Goal: Task Accomplishment & Management: Complete application form

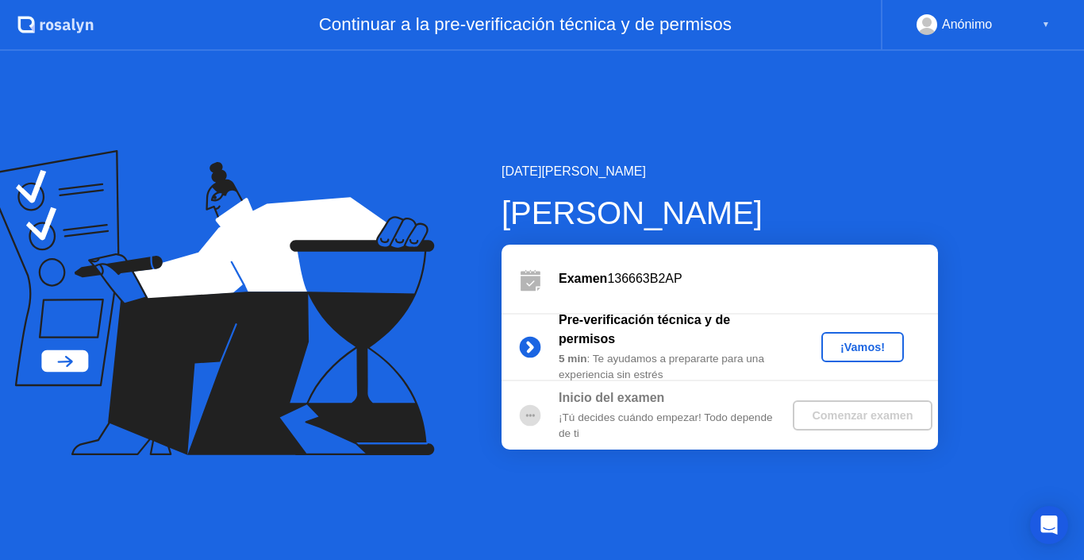
click at [872, 343] on div "¡Vamos!" at bounding box center [863, 346] width 70 height 13
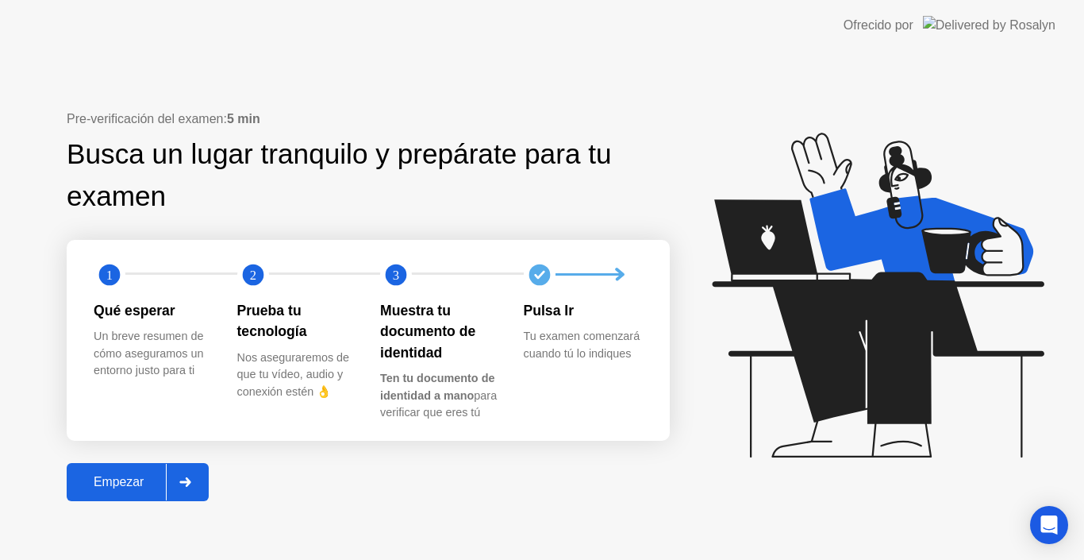
click at [121, 475] on div "Empezar" at bounding box center [118, 482] width 94 height 14
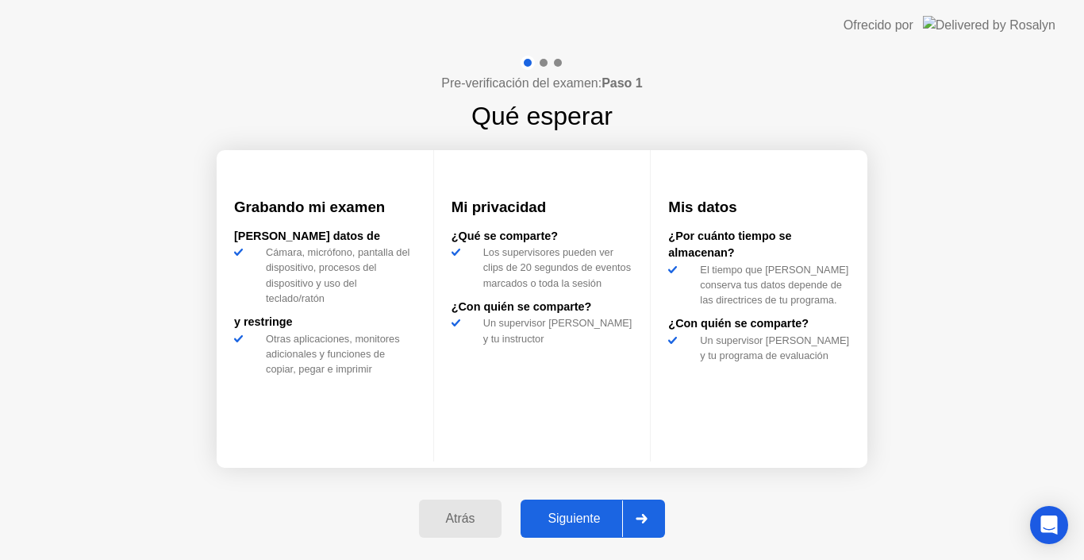
click at [570, 525] on div "Siguiente" at bounding box center [573, 518] width 97 height 14
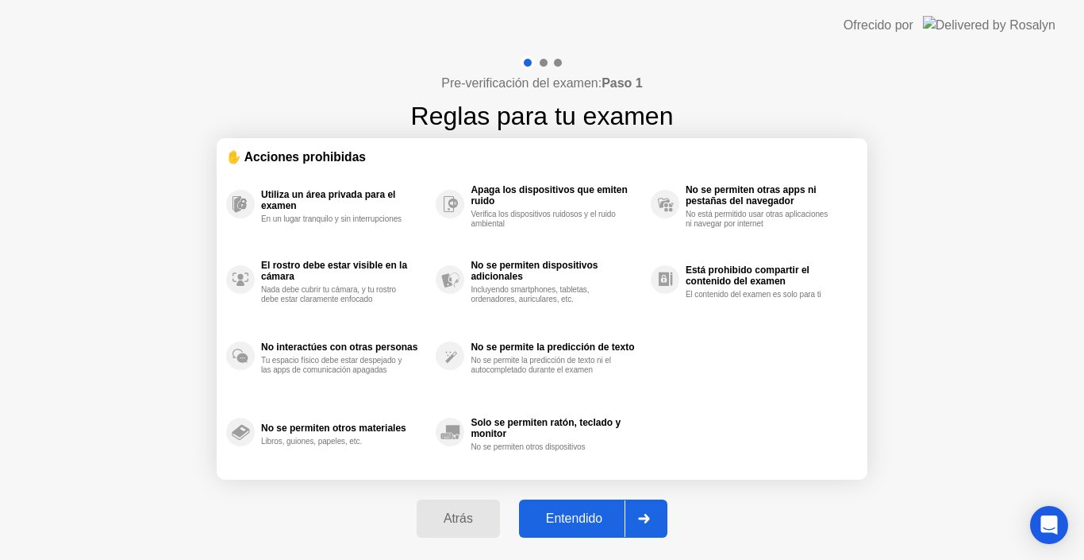
click at [572, 524] on div "Entendido" at bounding box center [574, 518] width 101 height 14
select select "Available cameras"
select select "Available speakers"
select select "Available microphones"
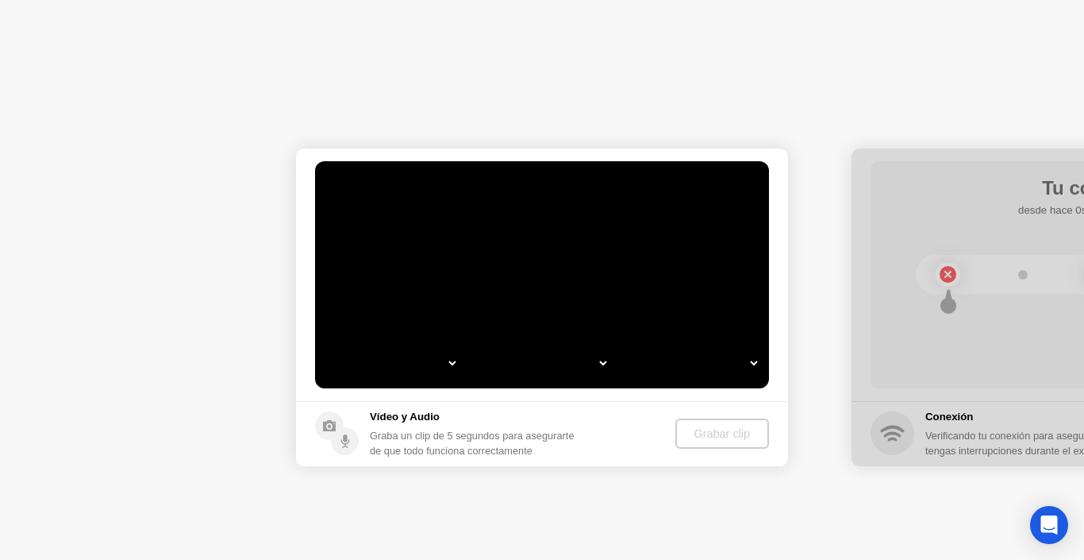
select select "**********"
select select "*******"
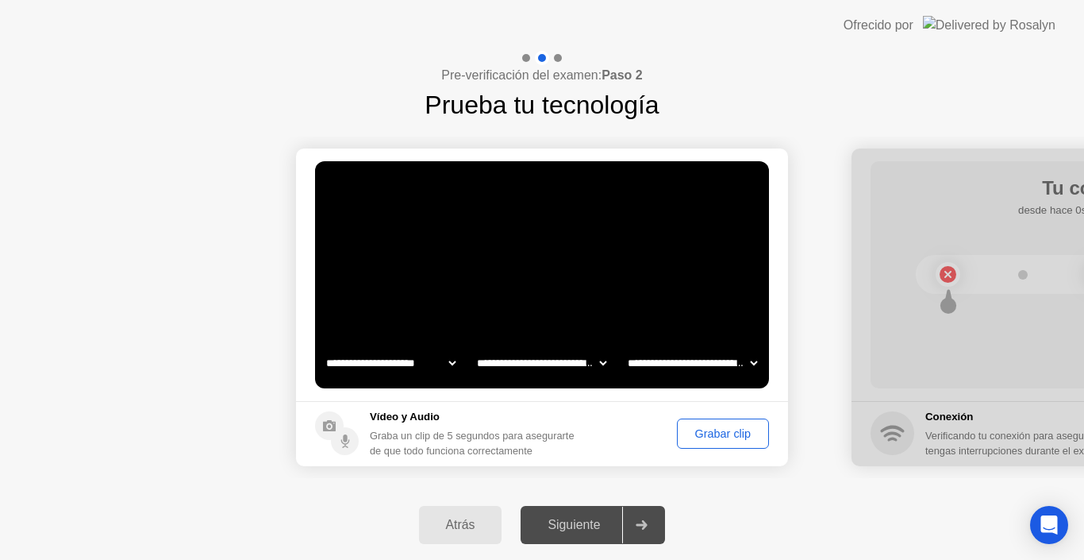
click at [685, 437] on div "Grabar clip" at bounding box center [723, 433] width 81 height 13
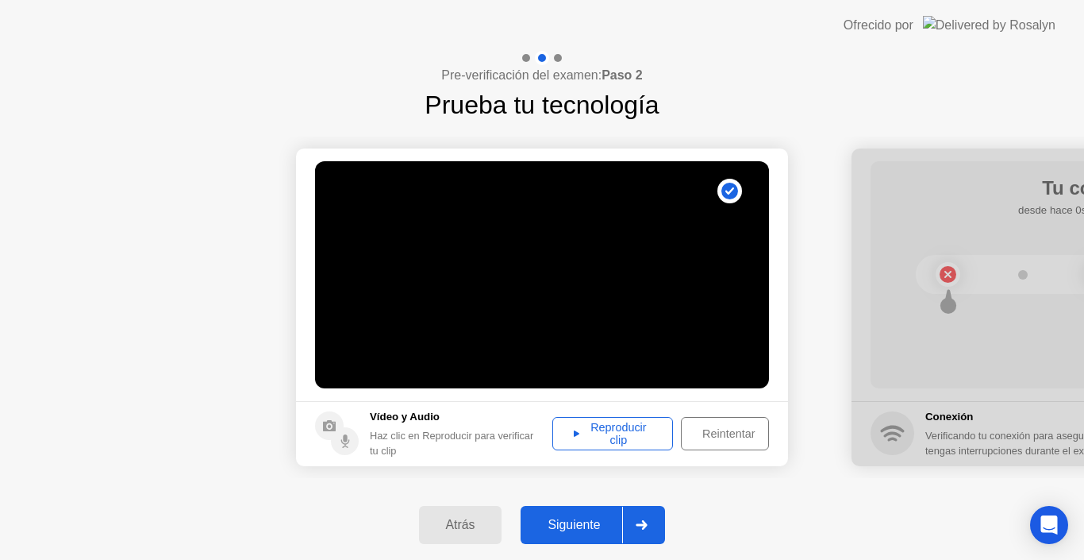
click at [590, 522] on div "Siguiente" at bounding box center [573, 524] width 97 height 14
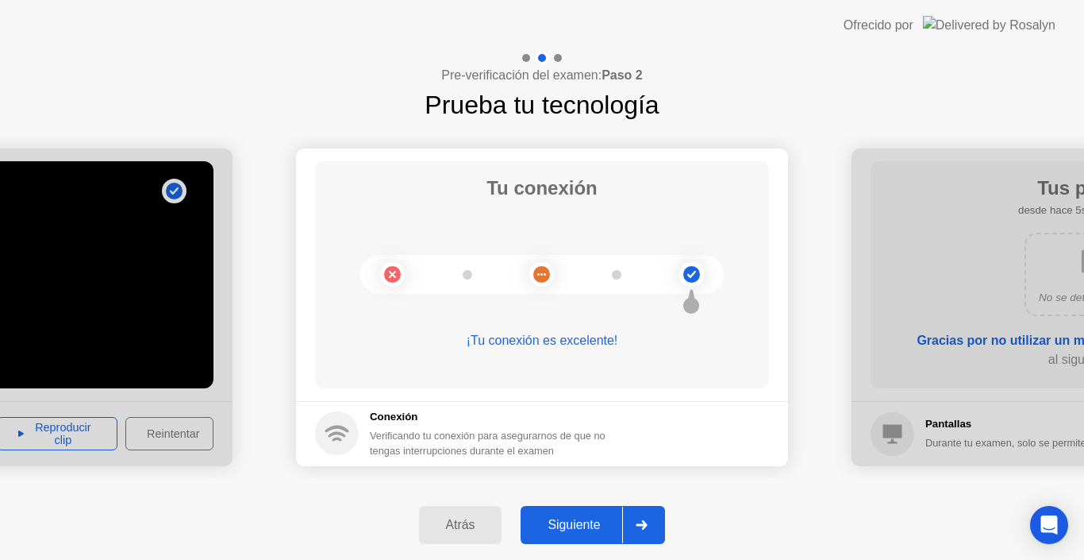
click at [570, 543] on button "Siguiente" at bounding box center [593, 525] width 144 height 38
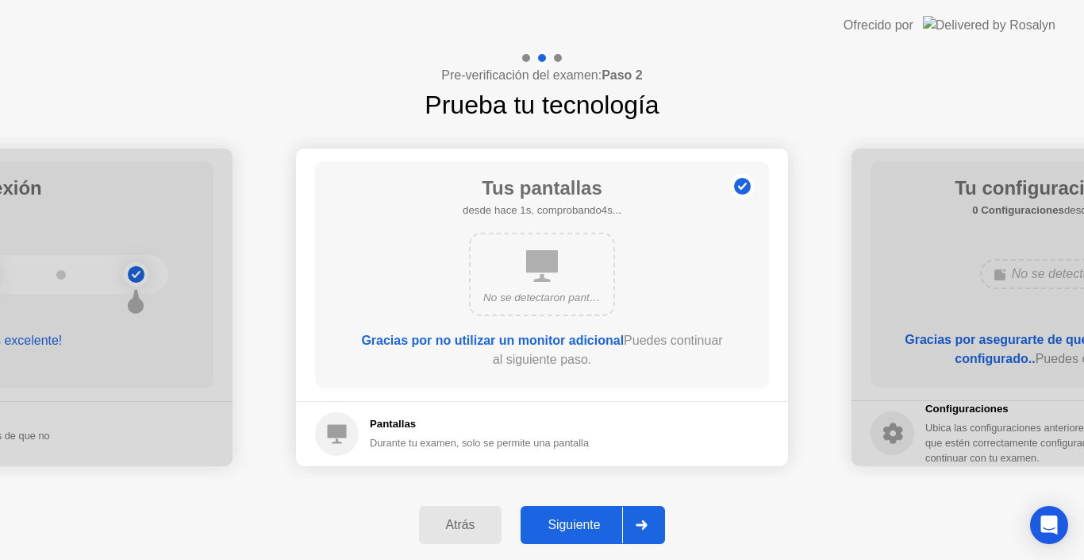
click at [603, 517] on div "Siguiente" at bounding box center [573, 524] width 97 height 14
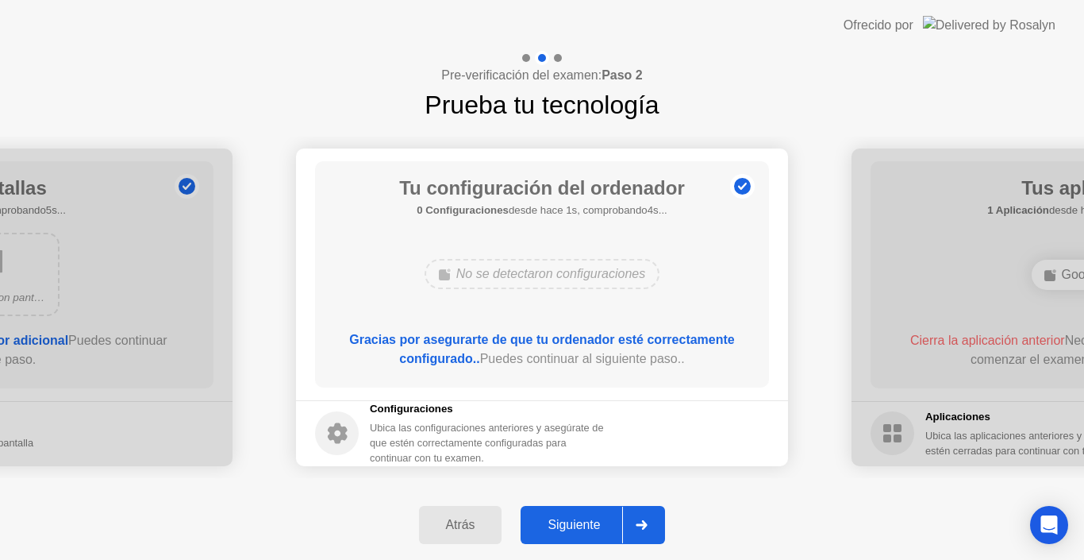
click at [603, 517] on div "Siguiente" at bounding box center [573, 524] width 97 height 14
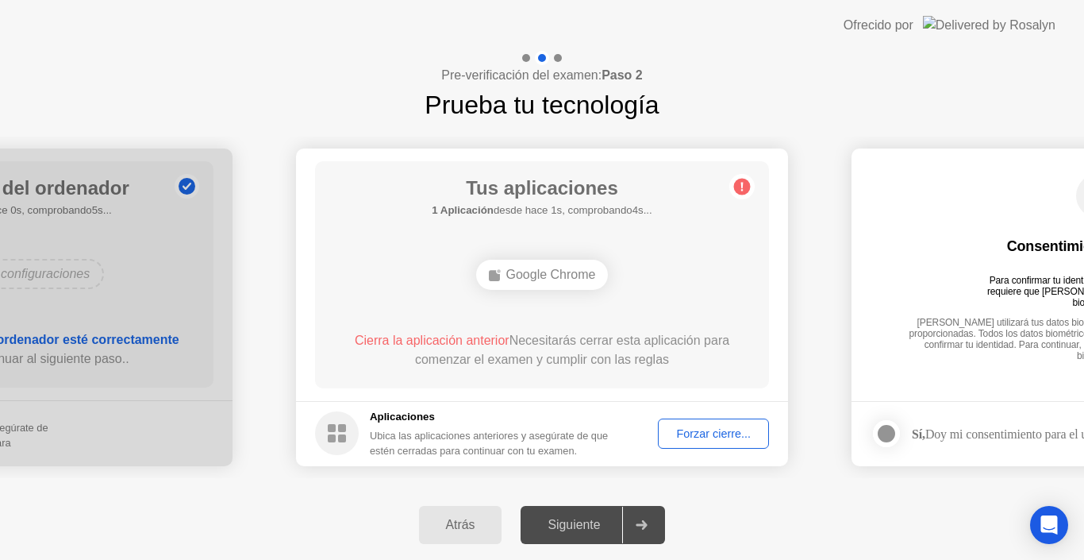
click at [695, 446] on button "Forzar cierre..." at bounding box center [713, 433] width 111 height 30
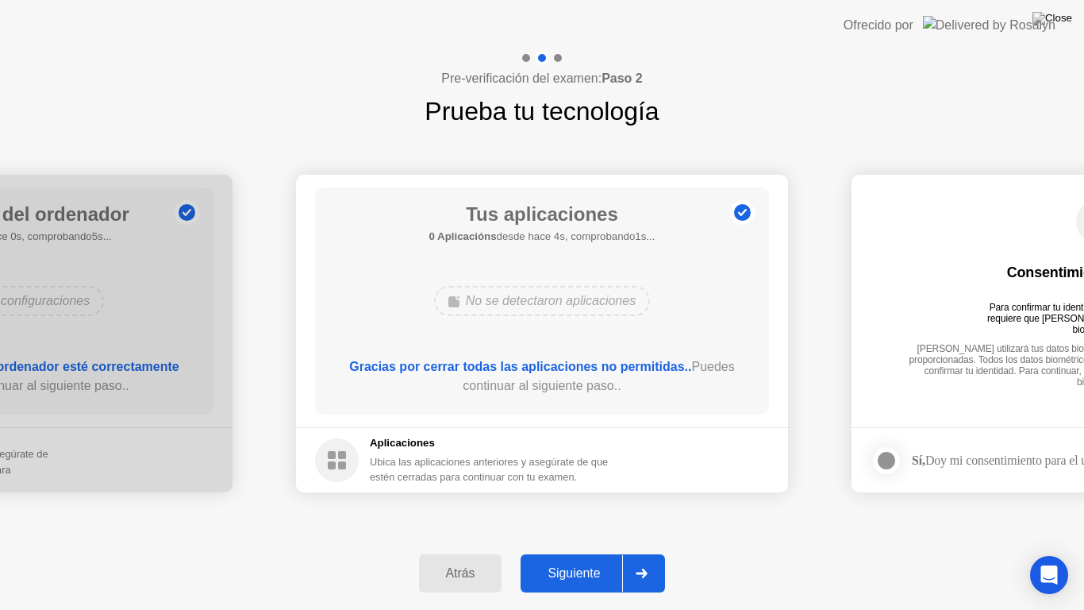
click at [613, 559] on div "Atrás Siguiente" at bounding box center [542, 573] width 1084 height 73
click at [610, 559] on div "Siguiente" at bounding box center [573, 573] width 97 height 14
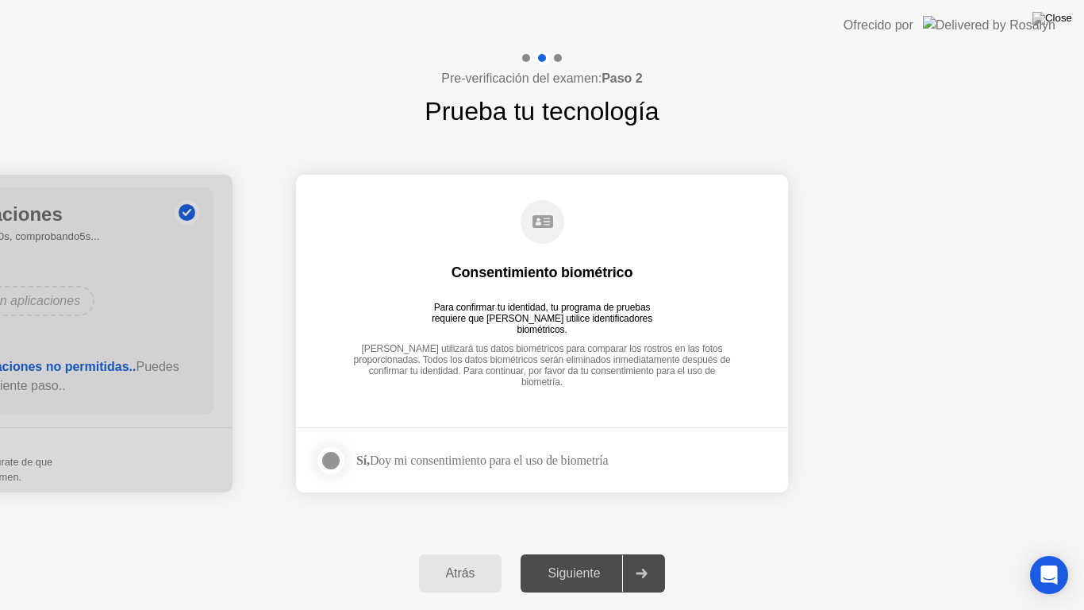
click at [333, 461] on div at bounding box center [330, 460] width 19 height 19
click at [613, 559] on div "Siguiente" at bounding box center [573, 573] width 97 height 14
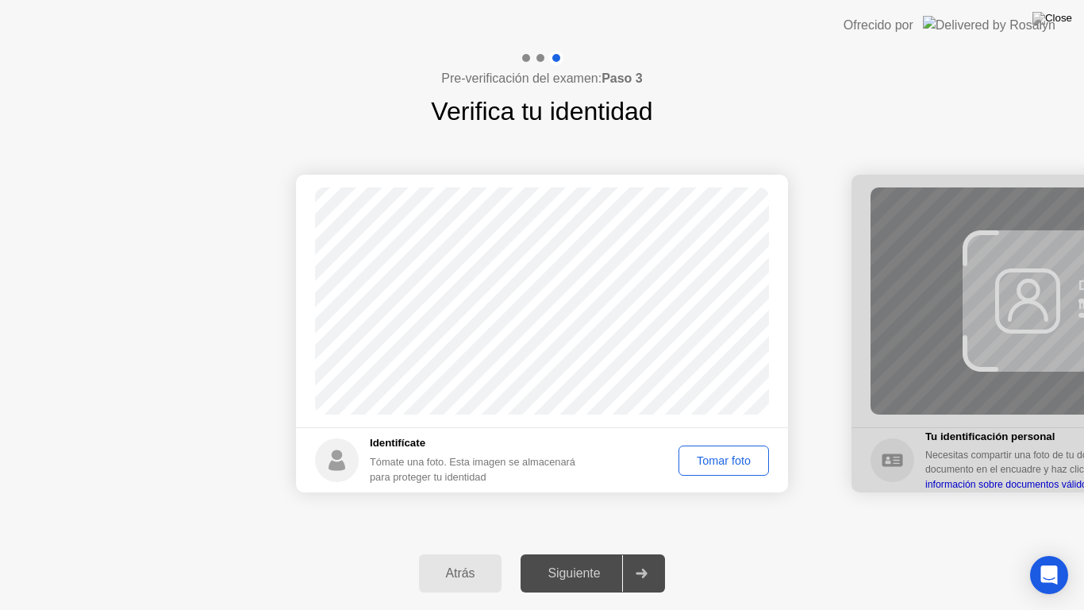
click at [703, 467] on div "Tomar foto" at bounding box center [723, 460] width 79 height 13
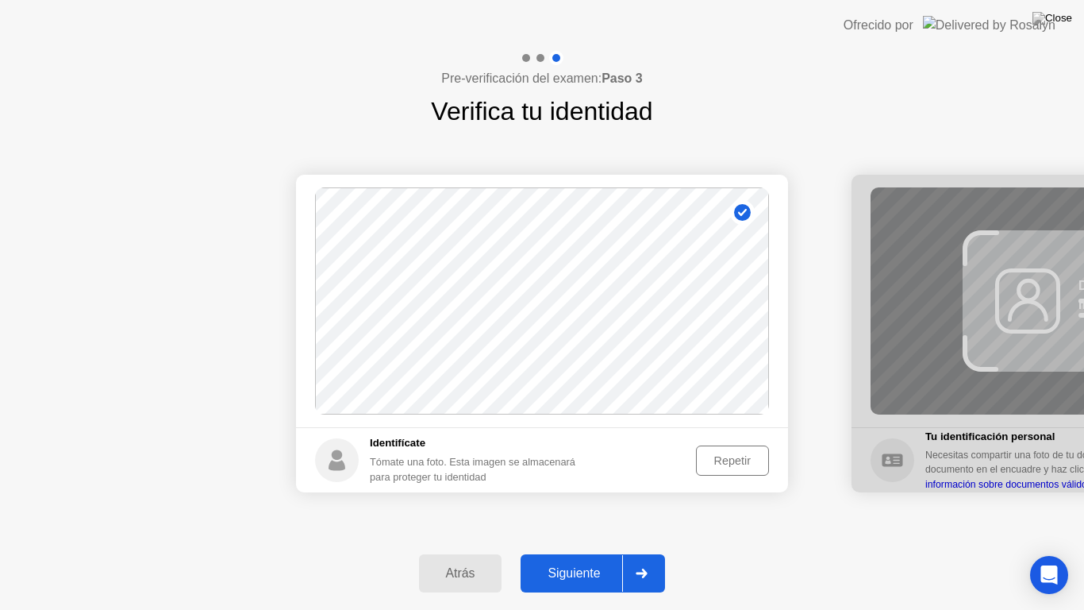
click at [572, 559] on div "Siguiente" at bounding box center [573, 573] width 97 height 14
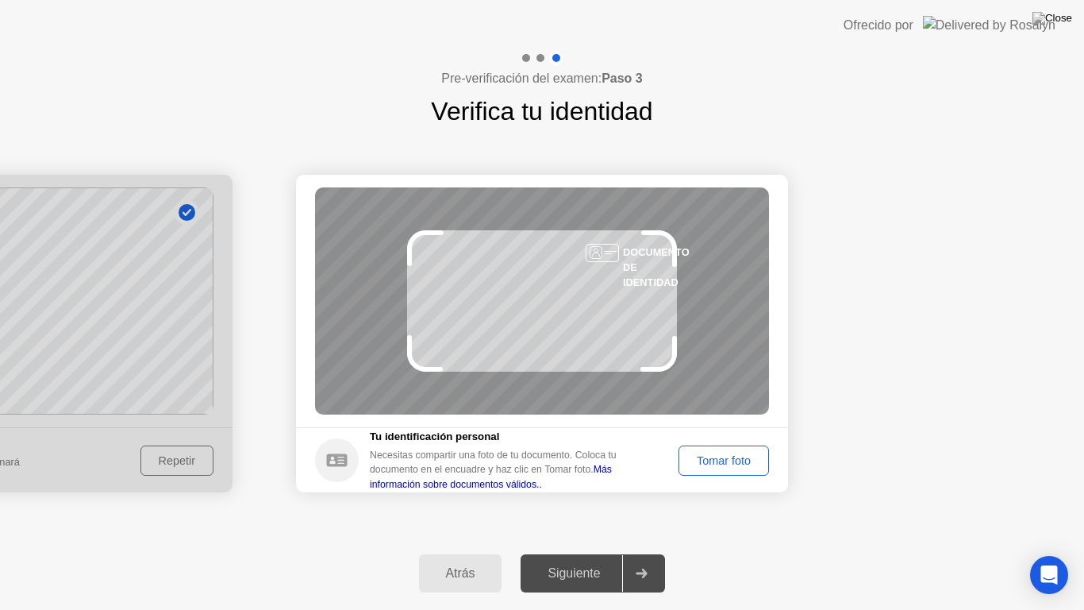
click at [700, 467] on div "Tomar foto" at bounding box center [723, 460] width 79 height 13
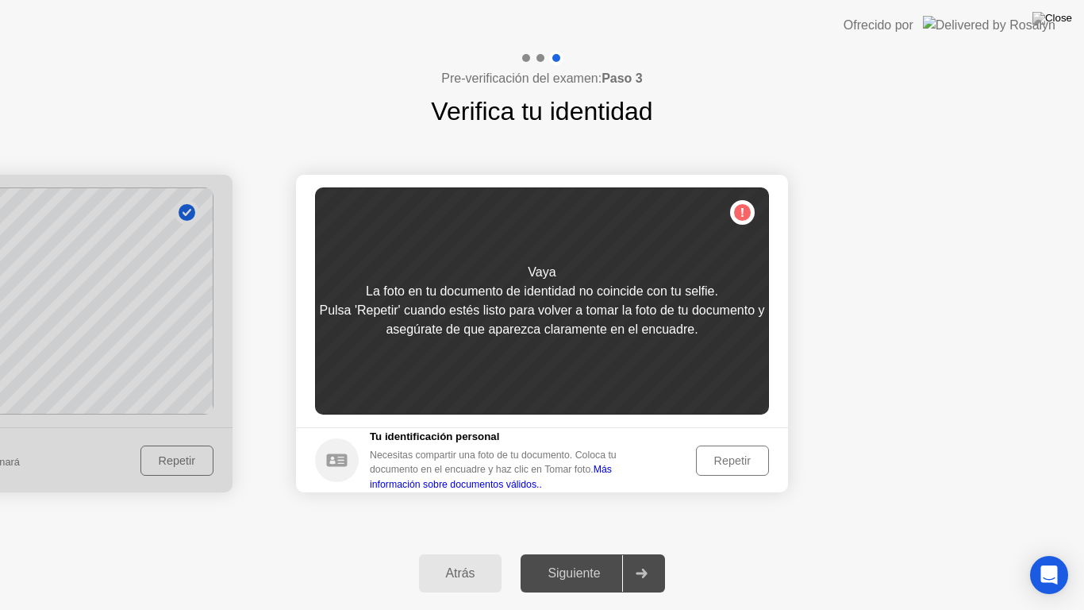
click at [575, 559] on div "Siguiente" at bounding box center [573, 573] width 97 height 14
click at [744, 448] on button "Repetir" at bounding box center [732, 460] width 73 height 30
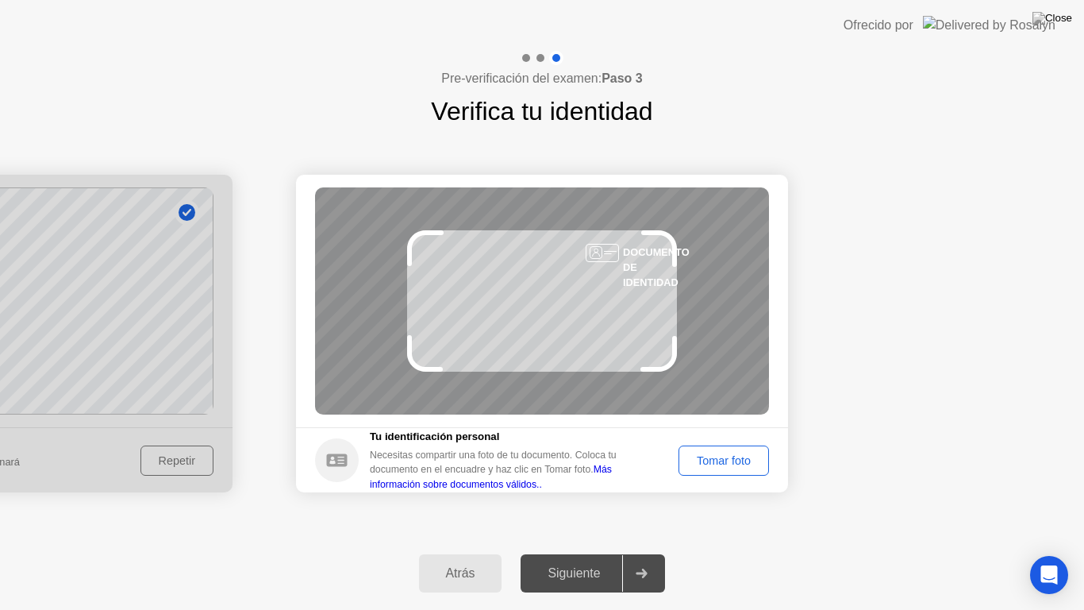
click at [476, 559] on button "Atrás" at bounding box center [460, 573] width 83 height 38
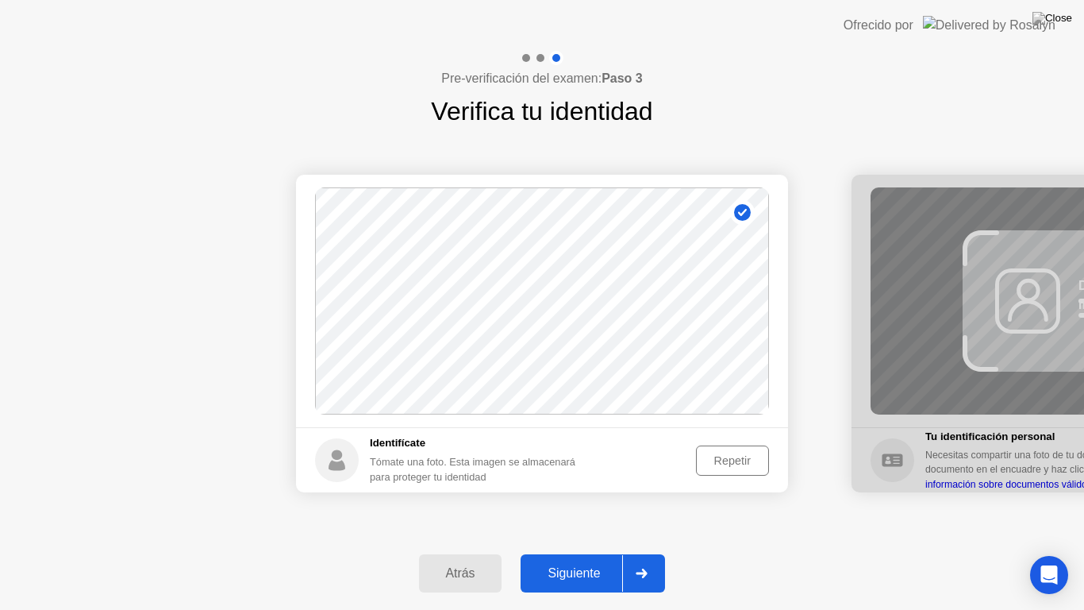
click at [755, 467] on div "Repetir" at bounding box center [733, 460] width 62 height 13
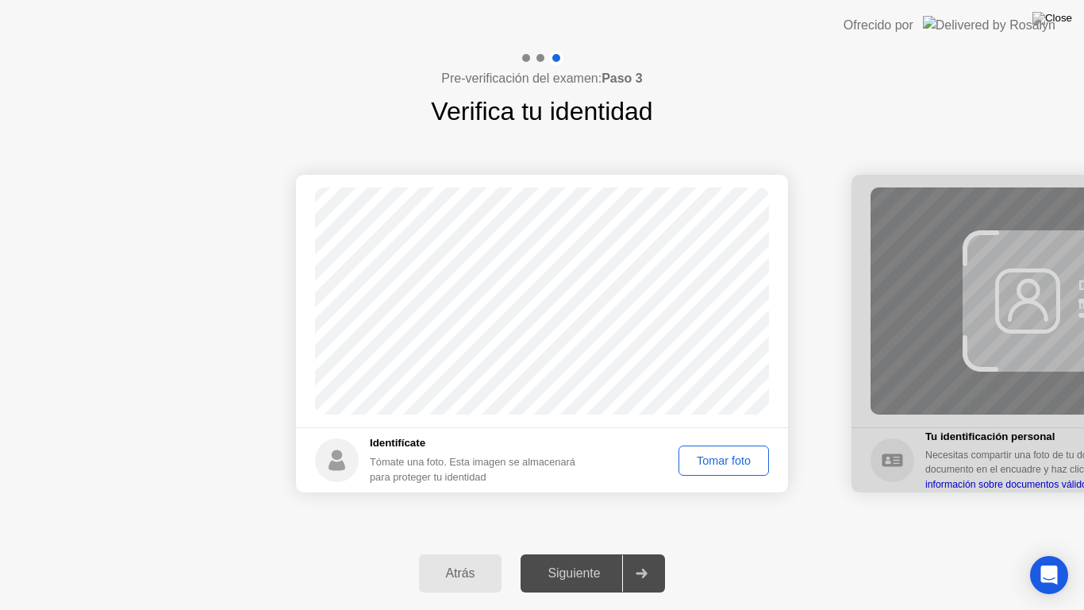
click at [755, 467] on div "Tomar foto" at bounding box center [723, 460] width 79 height 13
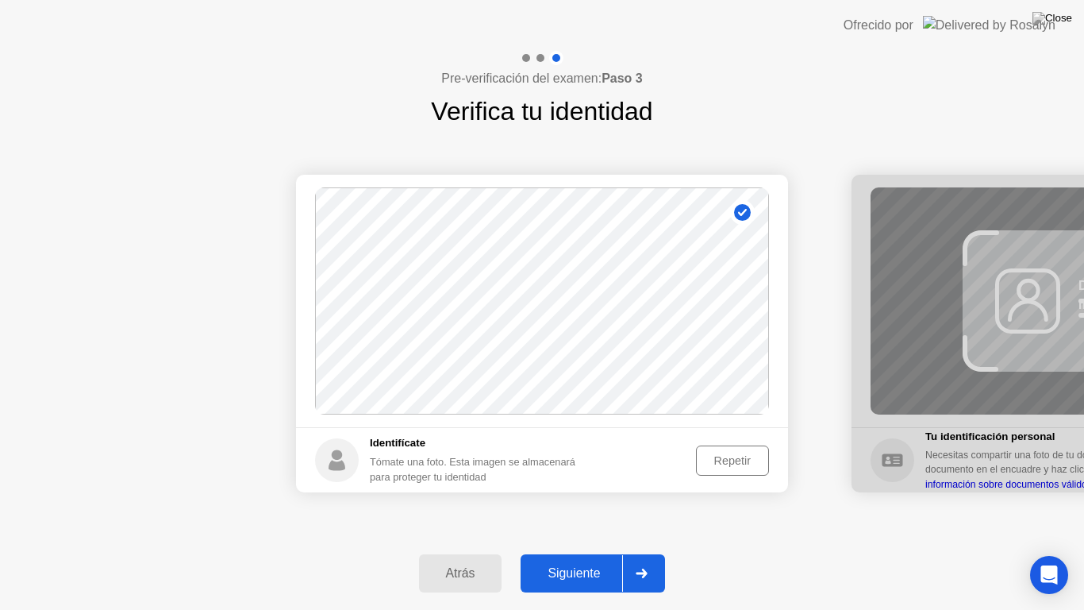
click at [603, 559] on button "Siguiente" at bounding box center [593, 573] width 144 height 38
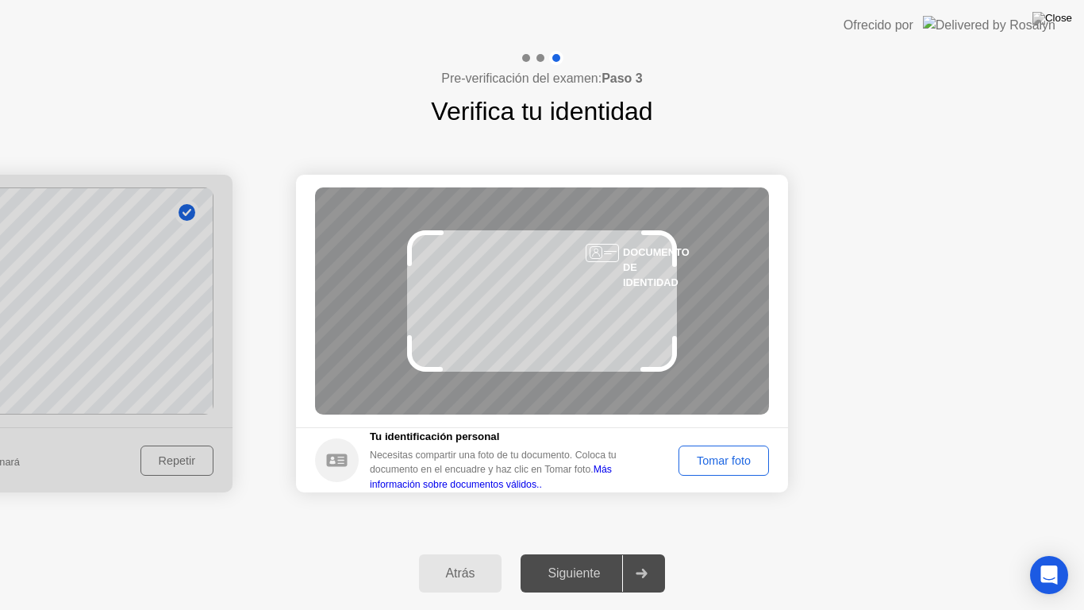
click at [713, 461] on div "Tomar foto" at bounding box center [723, 460] width 79 height 13
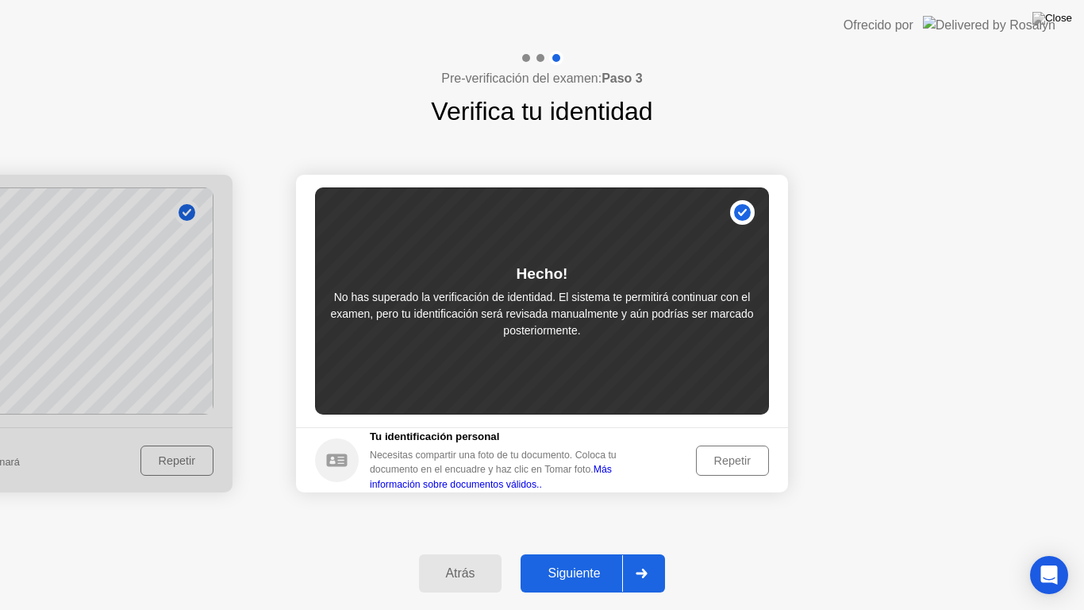
click at [630, 559] on div at bounding box center [641, 573] width 38 height 37
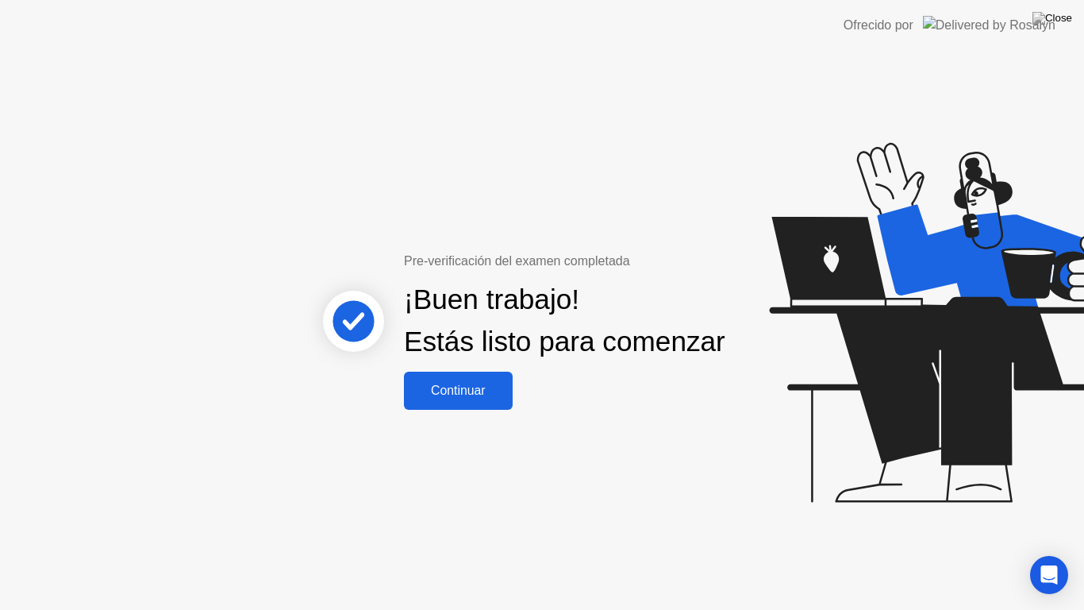
click at [442, 396] on div "Continuar" at bounding box center [458, 390] width 99 height 14
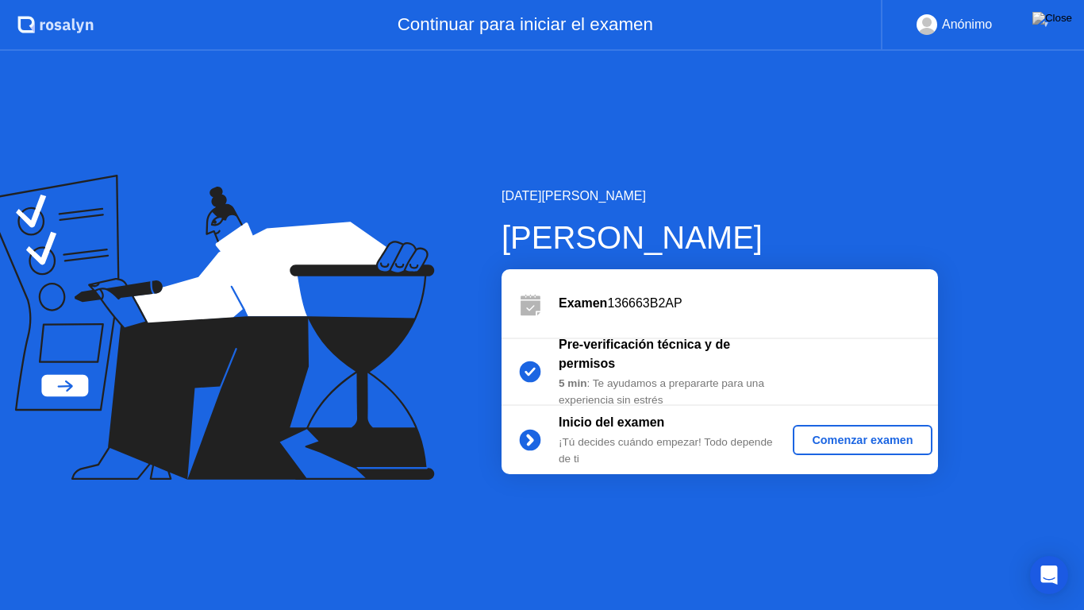
click at [899, 441] on div "Comenzar examen" at bounding box center [862, 439] width 126 height 13
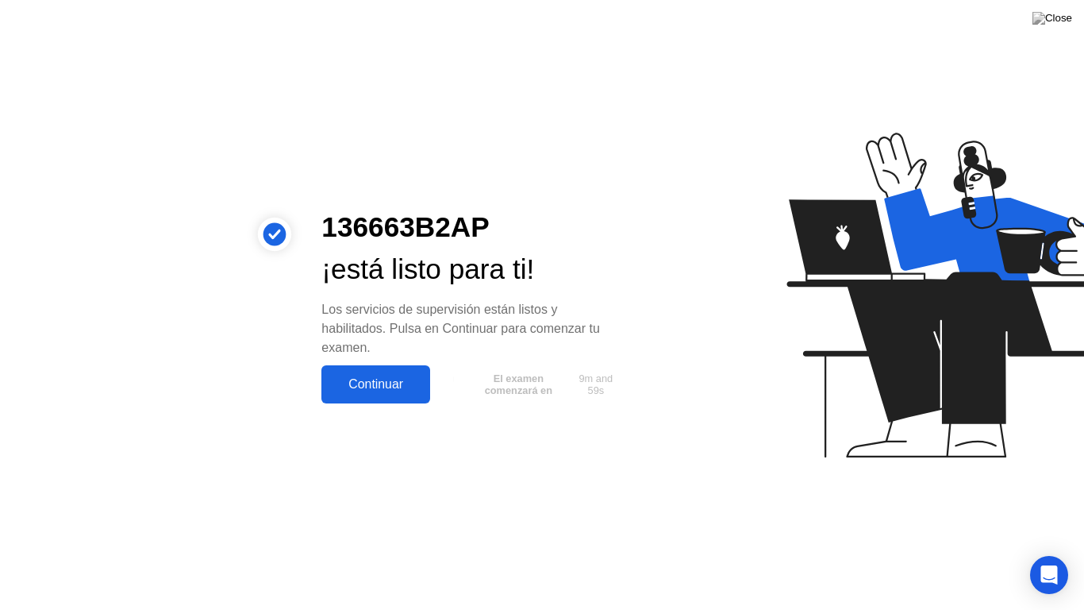
click at [395, 377] on div "Continuar" at bounding box center [375, 384] width 99 height 14
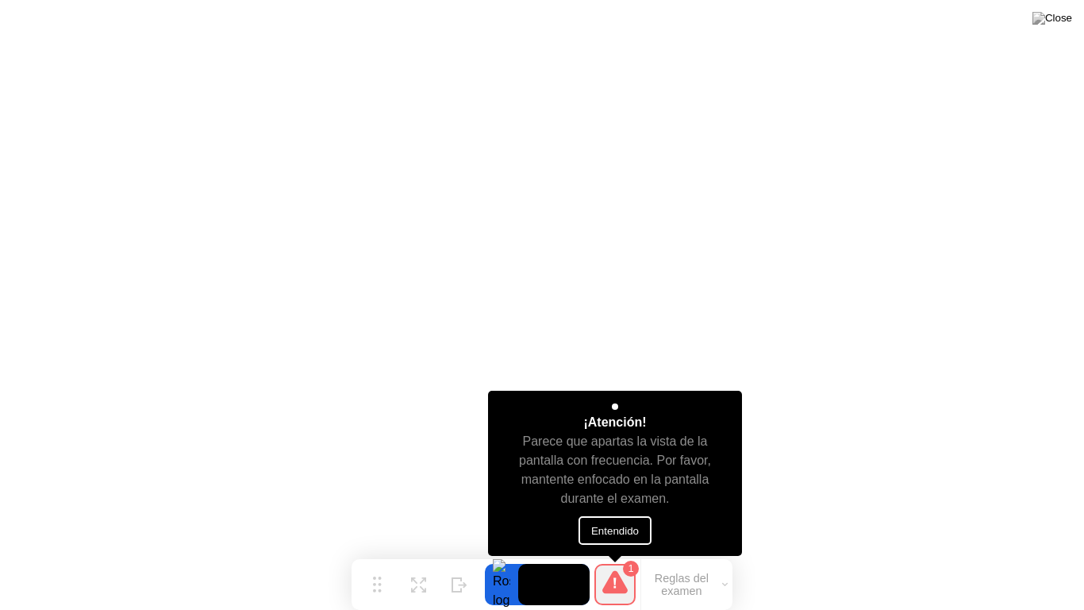
click at [618, 540] on button "Entendido" at bounding box center [615, 530] width 73 height 29
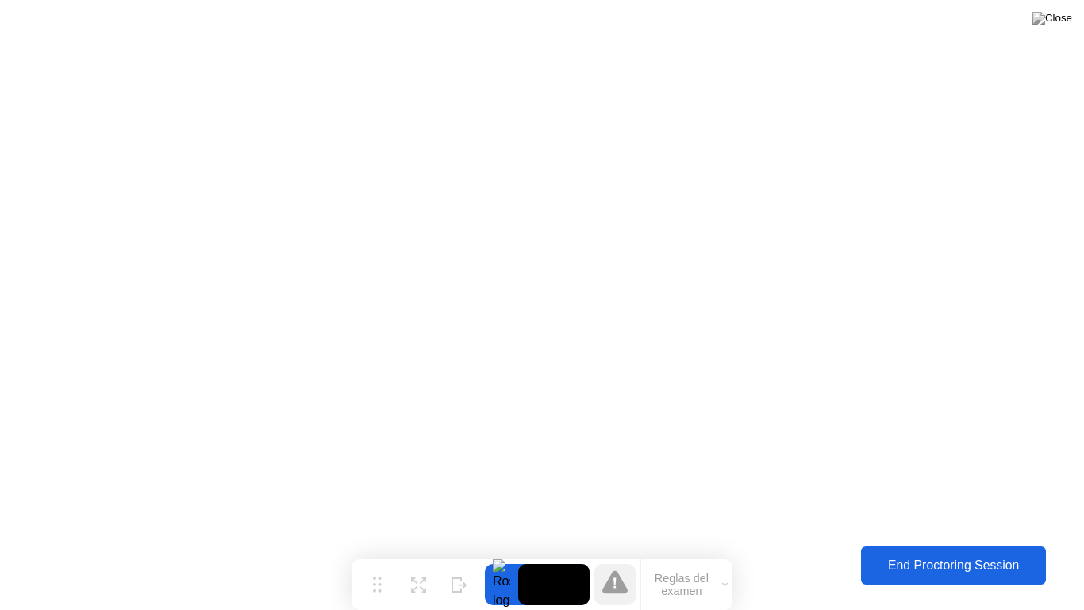
click at [1010, 558] on div "End Proctoring Session" at bounding box center [953, 565] width 175 height 14
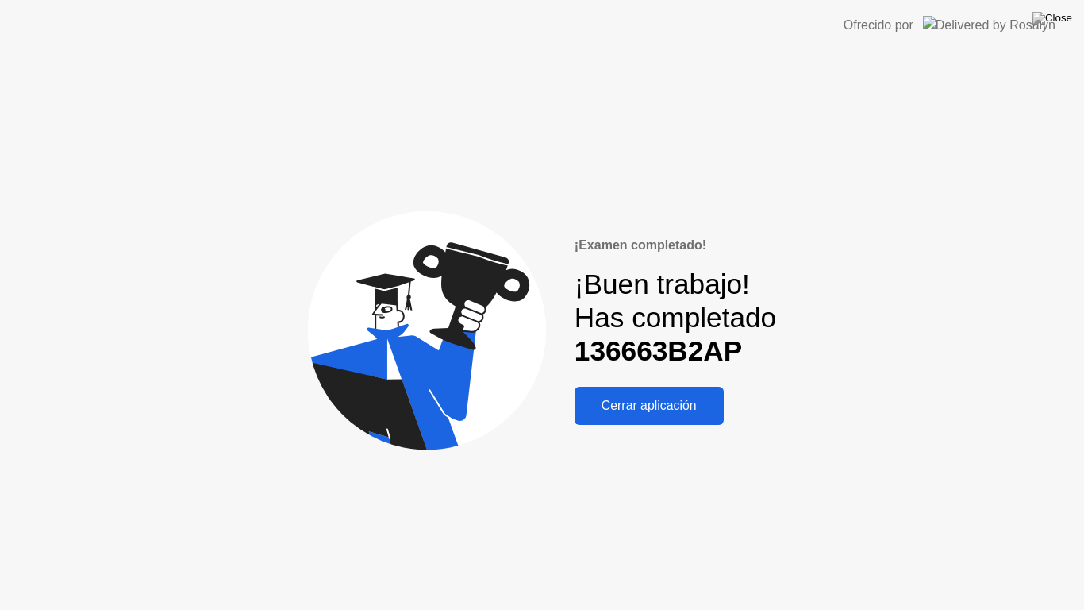
click at [678, 413] on div "Cerrar aplicación" at bounding box center [649, 405] width 140 height 14
